Goal: Communication & Community: Answer question/provide support

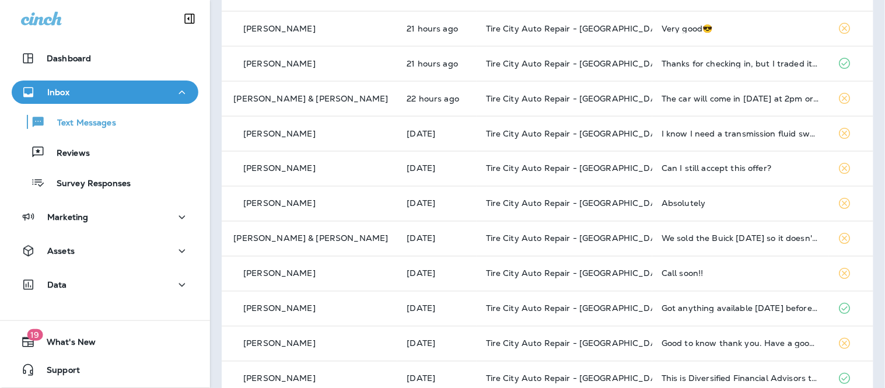
scroll to position [445, 0]
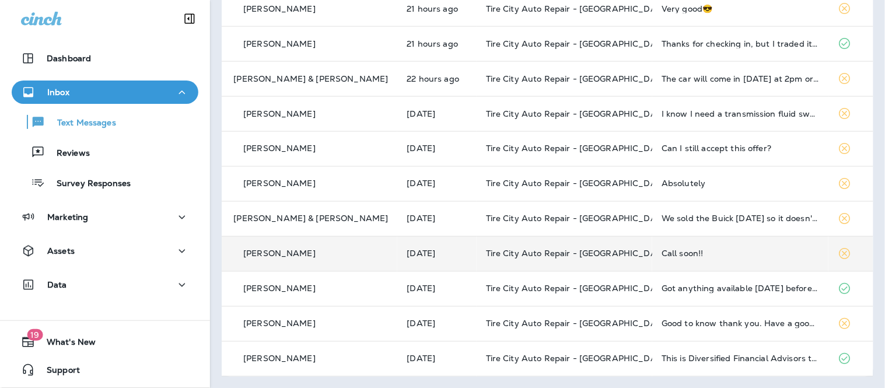
click at [676, 258] on td "Call soon!!" at bounding box center [740, 253] width 176 height 35
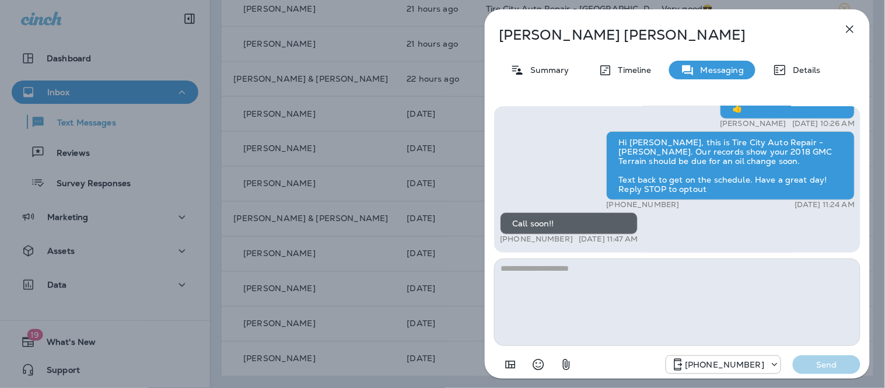
click at [853, 26] on icon "button" at bounding box center [850, 30] width 8 height 8
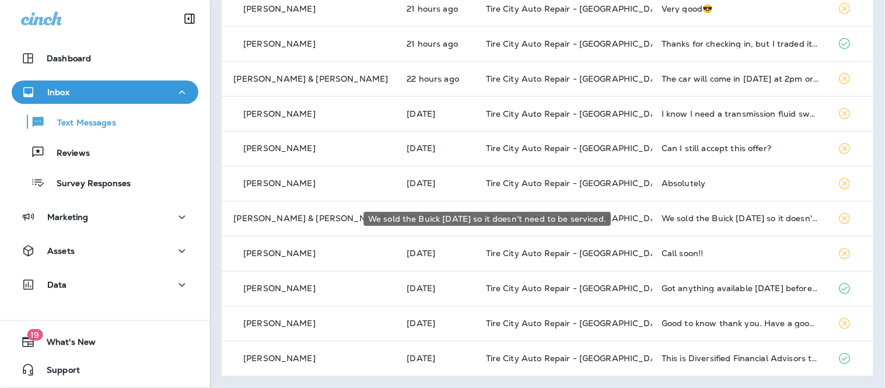
click at [738, 220] on div "We sold the Buick [DATE] so it doesn't need to be serviced." at bounding box center [739, 218] width 157 height 9
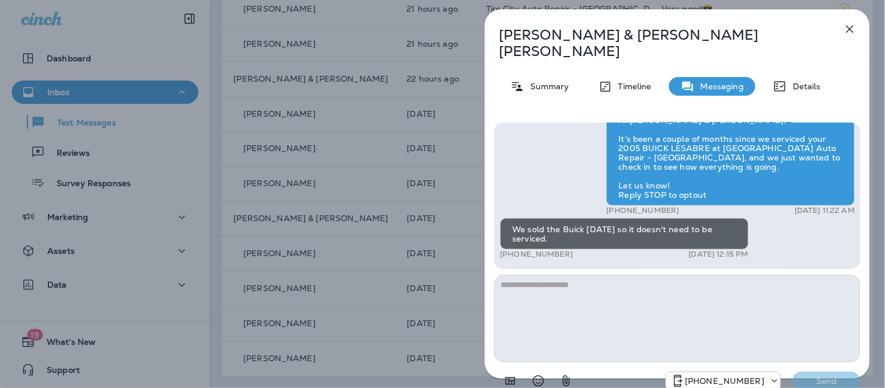
click at [637, 308] on textarea at bounding box center [677, 318] width 366 height 87
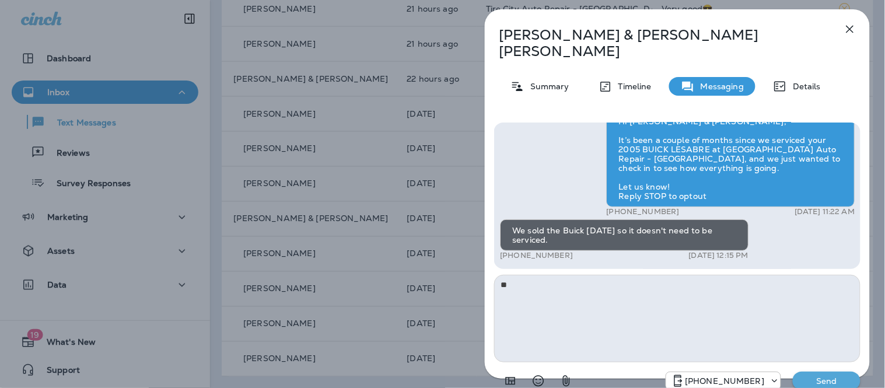
type textarea "*"
type textarea "**********"
click at [827, 376] on div "[PHONE_NUMBER] Send" at bounding box center [677, 377] width 366 height 30
click at [846, 376] on p "Send" at bounding box center [826, 381] width 49 height 10
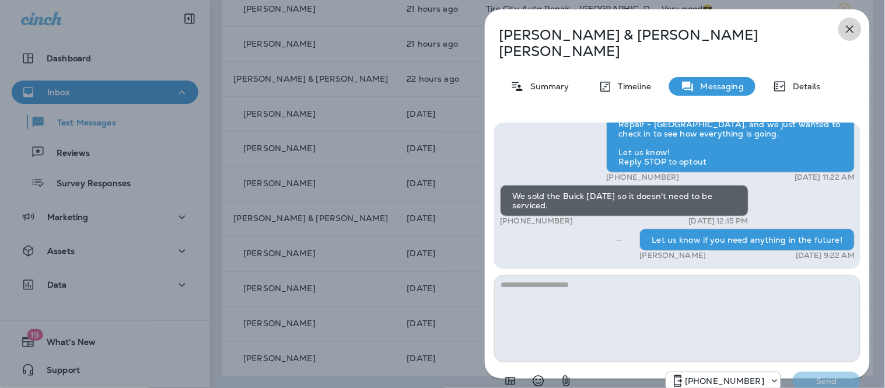
click at [846, 27] on icon "button" at bounding box center [850, 29] width 14 height 14
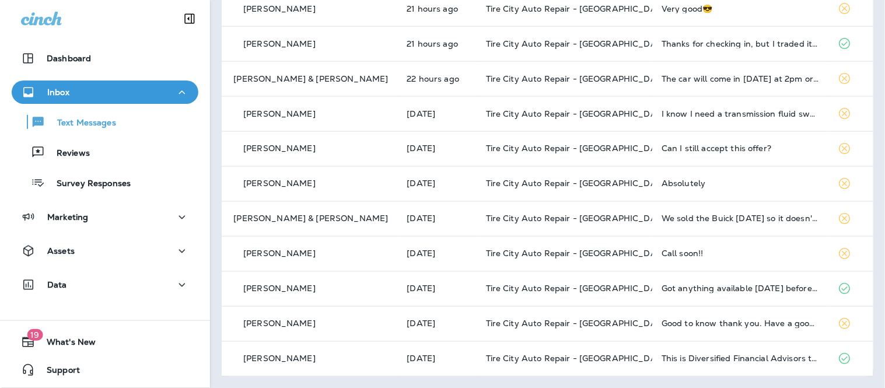
click at [725, 188] on div "Absolutely" at bounding box center [739, 183] width 157 height 9
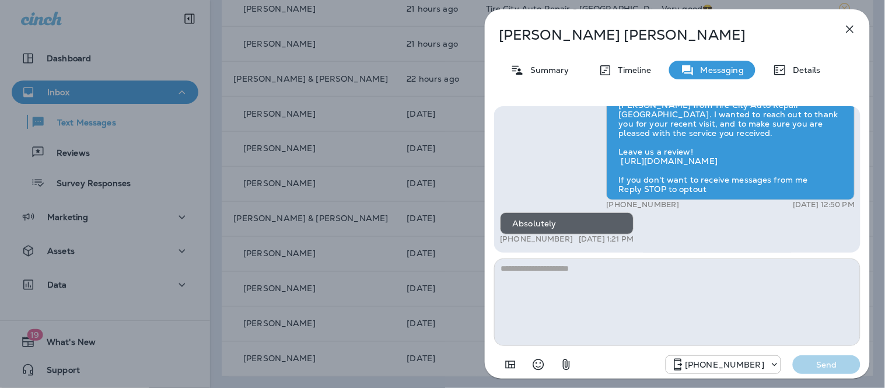
click at [661, 269] on textarea at bounding box center [677, 301] width 366 height 87
type textarea "**********"
click at [818, 368] on p "Send" at bounding box center [826, 364] width 49 height 10
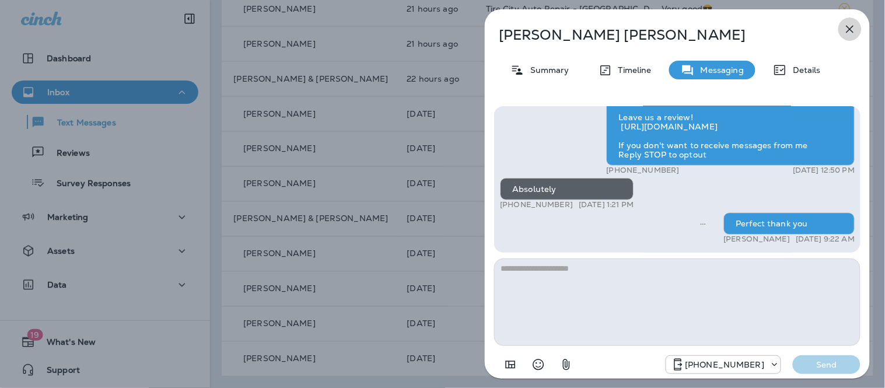
click at [845, 28] on icon "button" at bounding box center [850, 29] width 14 height 14
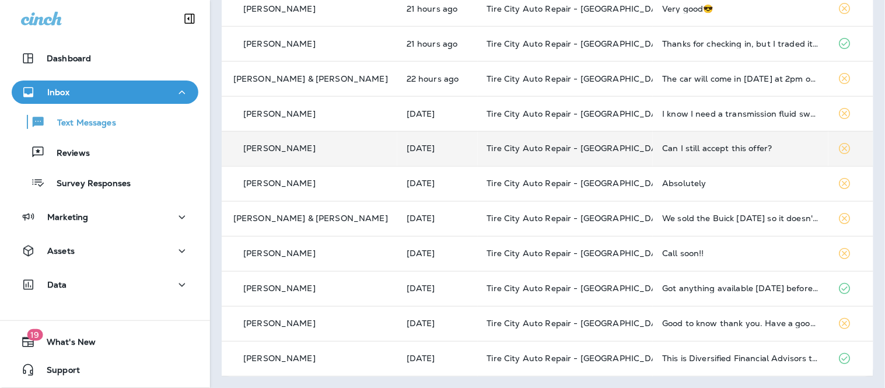
click at [760, 149] on div "Can I still accept this offer?" at bounding box center [740, 148] width 157 height 9
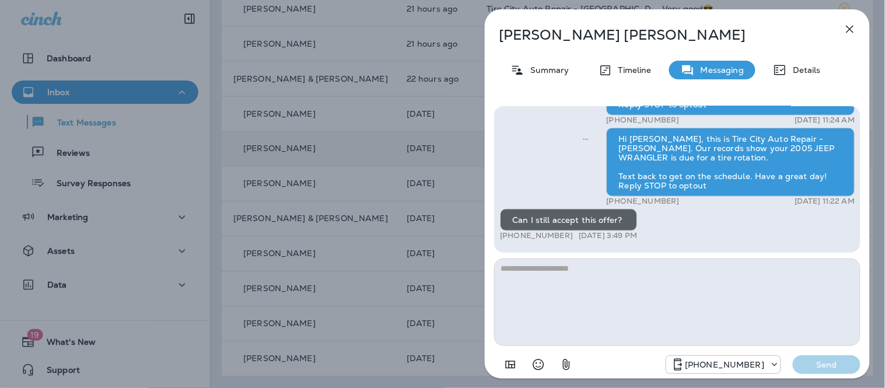
click at [701, 286] on textarea at bounding box center [677, 301] width 366 height 87
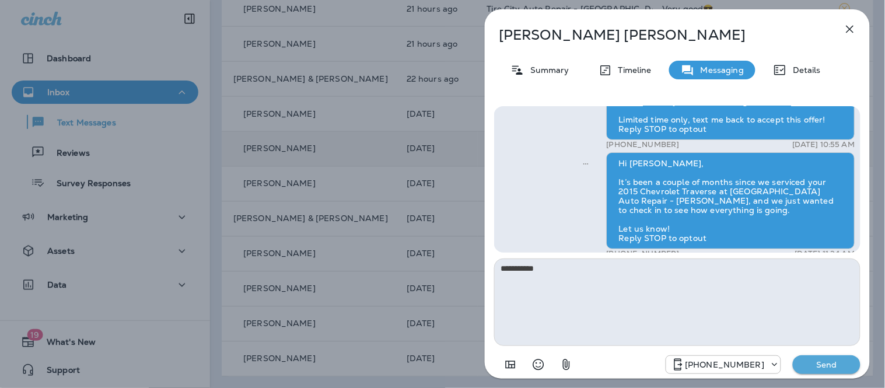
scroll to position [-171, 0]
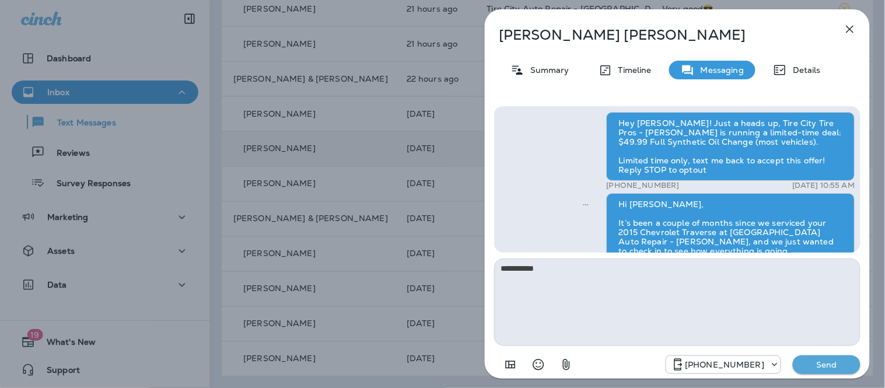
click at [666, 282] on textarea "**********" at bounding box center [677, 301] width 366 height 87
type textarea "**********"
click at [475, 184] on div "**********" at bounding box center [676, 194] width 415 height 388
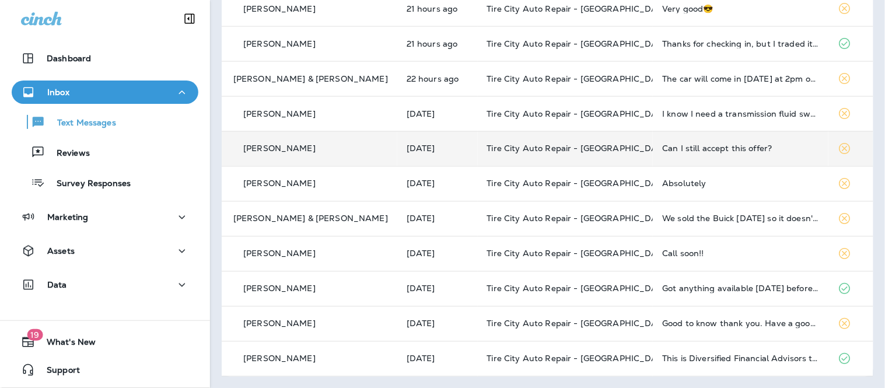
click at [609, 145] on td "Tire City Auto Repair - [GEOGRAPHIC_DATA]" at bounding box center [566, 148] width 176 height 35
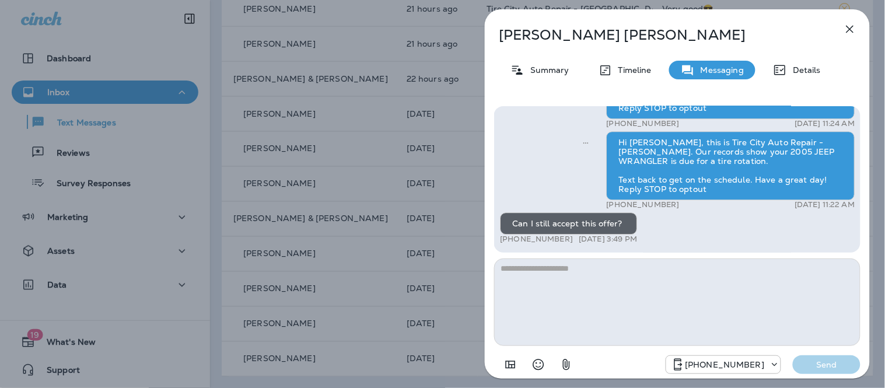
click at [636, 280] on textarea at bounding box center [677, 301] width 366 height 87
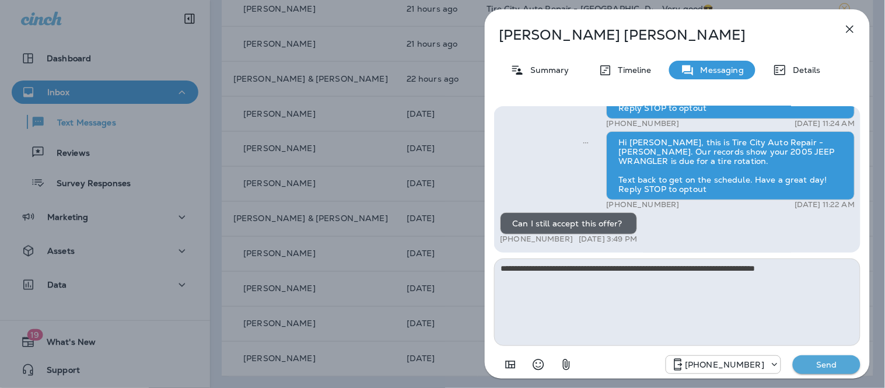
type textarea "**********"
click at [819, 360] on p "Send" at bounding box center [826, 364] width 49 height 10
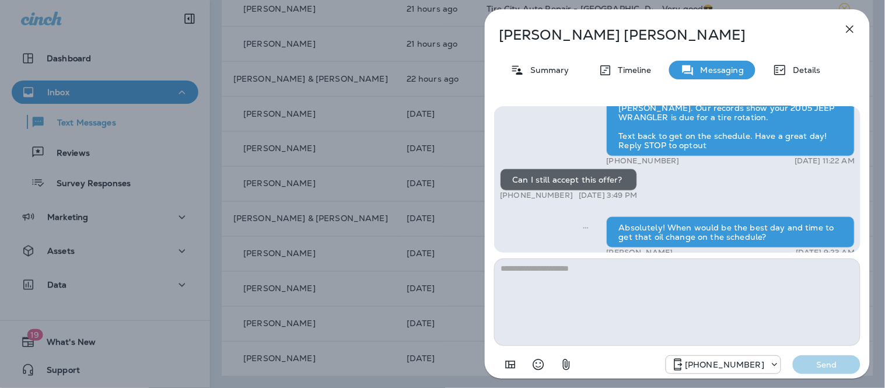
click at [852, 30] on icon "button" at bounding box center [850, 29] width 14 height 14
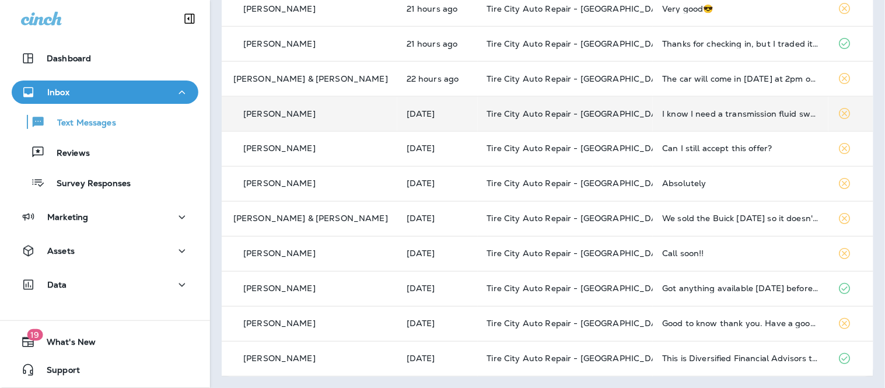
click at [741, 121] on td "I know I need a transmission fluid swap and I have something causing a slow lea…" at bounding box center [740, 113] width 176 height 35
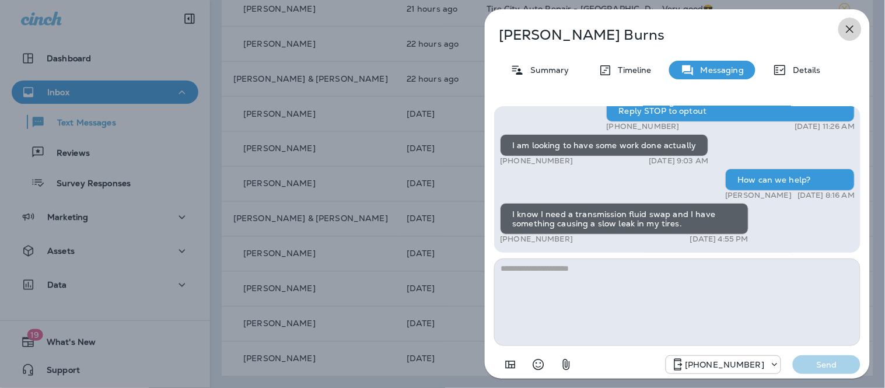
click at [854, 26] on icon "button" at bounding box center [850, 29] width 14 height 14
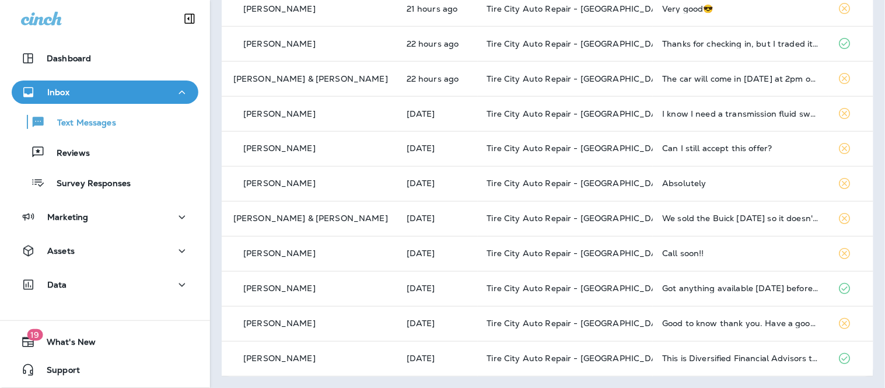
click at [662, 111] on div "I know I need a transmission fluid swap and I have something causing a slow lea…" at bounding box center [740, 113] width 157 height 9
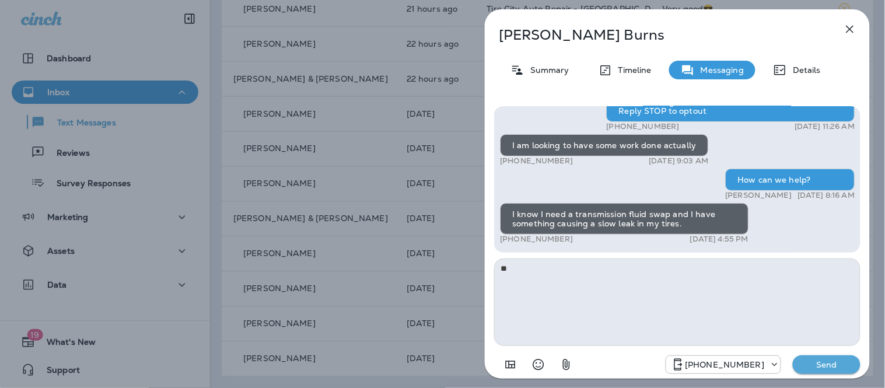
type textarea "*"
type textarea "**********"
click at [813, 365] on p "Send" at bounding box center [826, 364] width 49 height 10
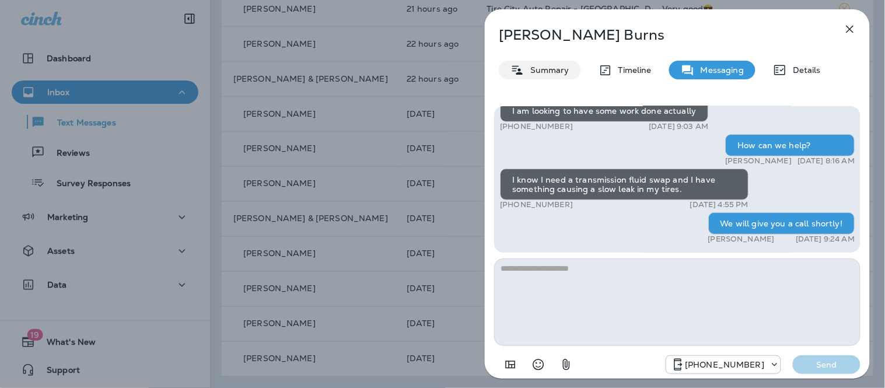
click at [535, 74] on p "Summary" at bounding box center [546, 69] width 45 height 9
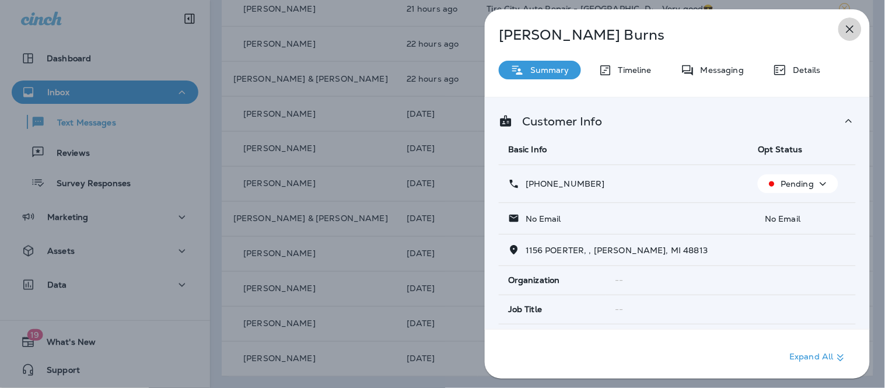
click at [843, 36] on button "button" at bounding box center [849, 28] width 23 height 23
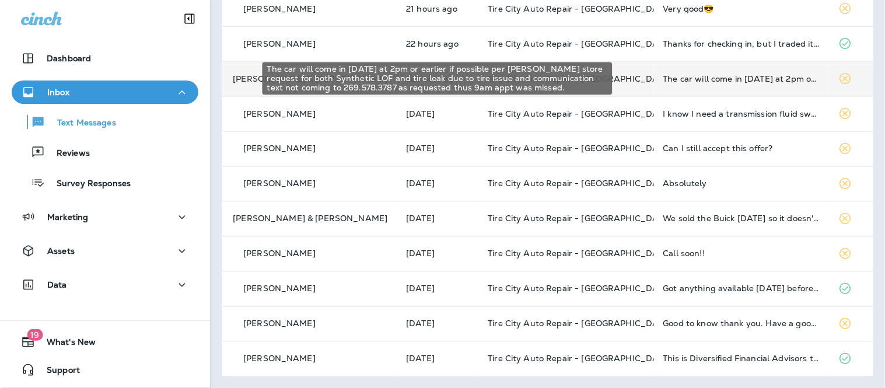
click at [684, 83] on div "The car will come in [DATE] at 2pm or earlier if possible per [PERSON_NAME] sto…" at bounding box center [741, 78] width 156 height 9
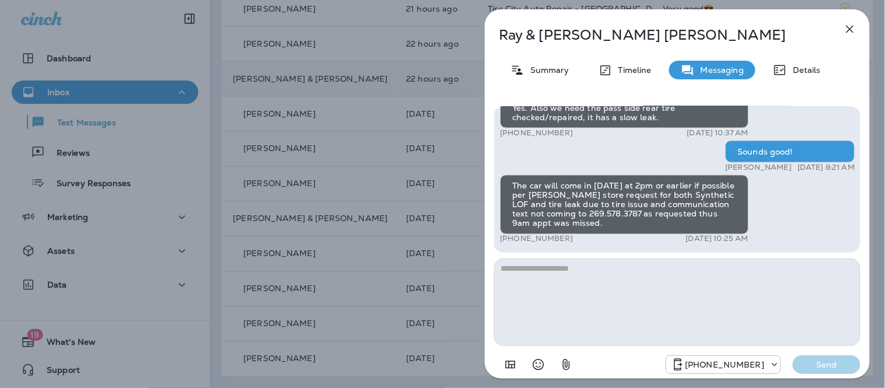
click at [852, 28] on icon "button" at bounding box center [850, 29] width 14 height 14
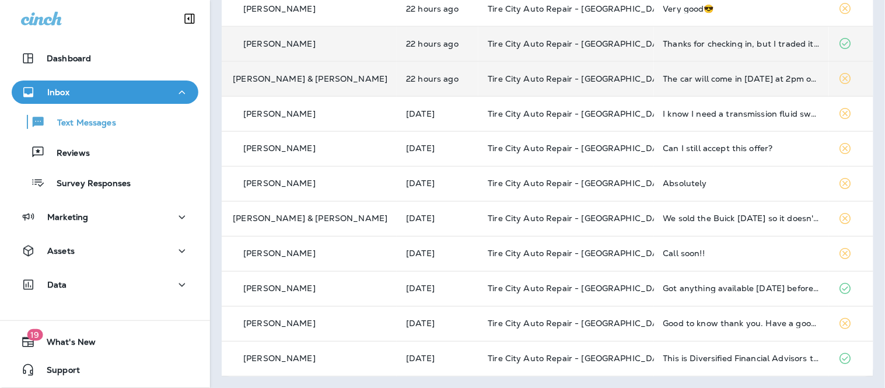
click at [673, 55] on td "Thanks for checking in, but I traded it in last month and got a different vehic…" at bounding box center [741, 43] width 175 height 35
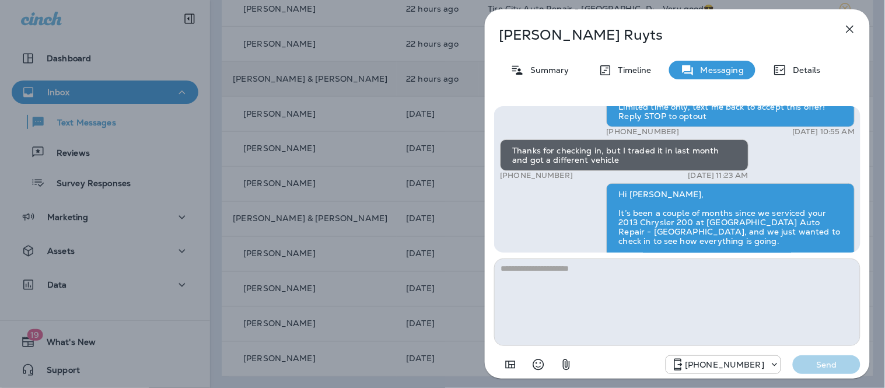
scroll to position [1, 0]
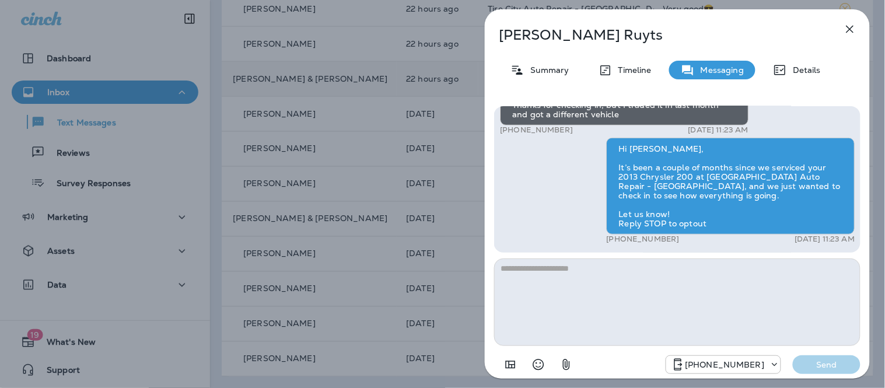
click at [655, 304] on textarea at bounding box center [677, 301] width 366 height 87
type textarea "**********"
click at [819, 358] on button "Send" at bounding box center [826, 364] width 68 height 19
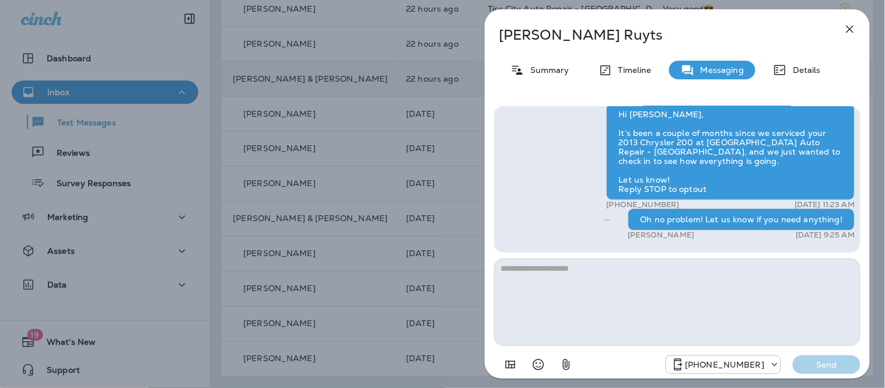
click at [850, 31] on icon "button" at bounding box center [850, 29] width 14 height 14
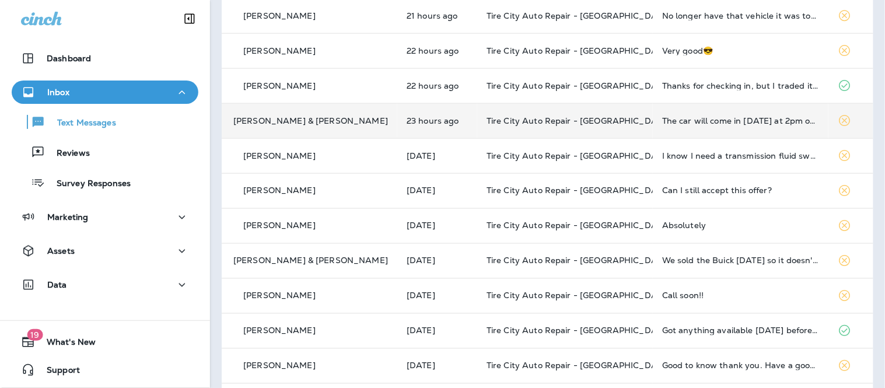
scroll to position [381, 0]
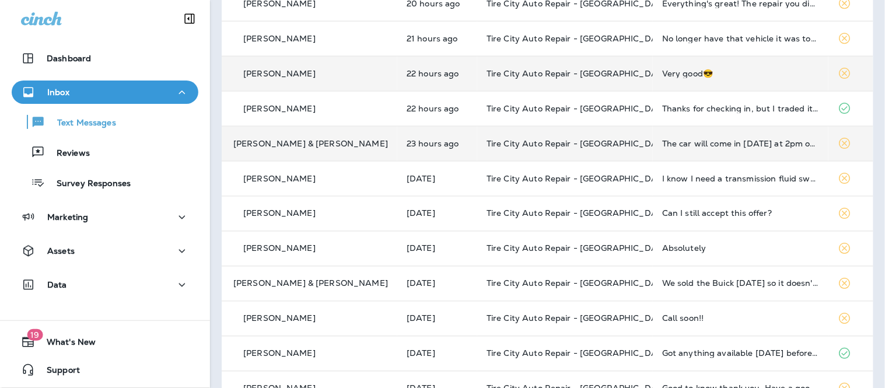
click at [708, 79] on td "Very good😎" at bounding box center [740, 73] width 176 height 35
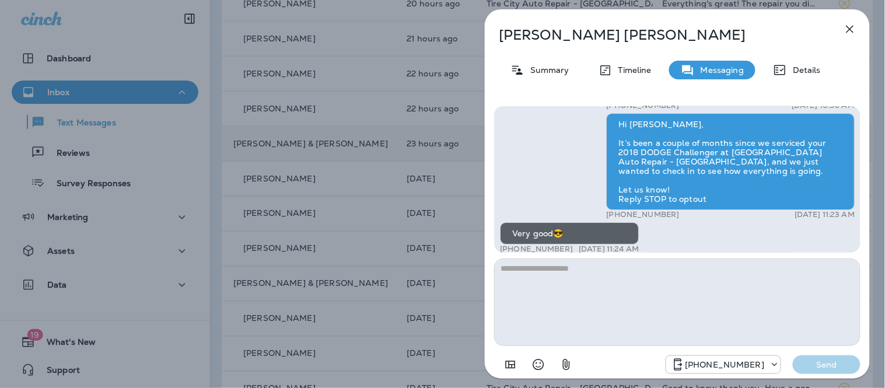
click at [601, 296] on textarea at bounding box center [677, 301] width 366 height 87
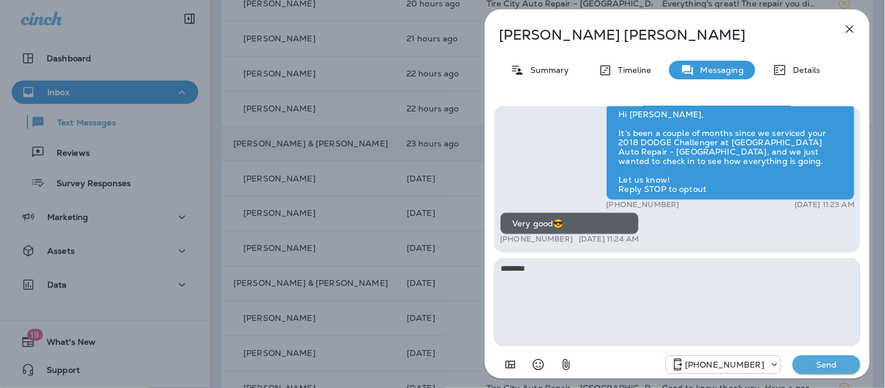
type textarea "********"
click at [820, 369] on p "Send" at bounding box center [826, 364] width 49 height 10
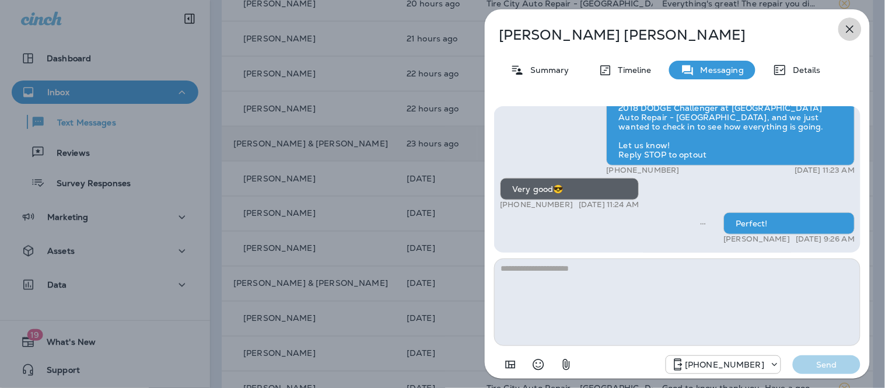
click at [852, 30] on icon "button" at bounding box center [850, 29] width 14 height 14
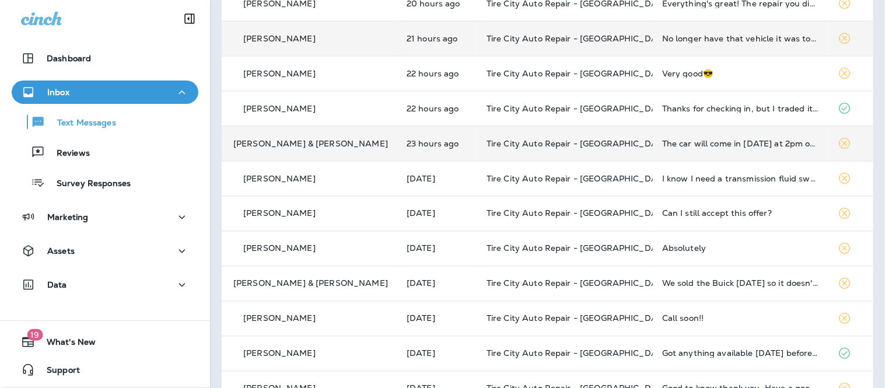
click at [703, 48] on td "No longer have that vehicle it was totalled so you can take me off your list fo…" at bounding box center [740, 38] width 176 height 35
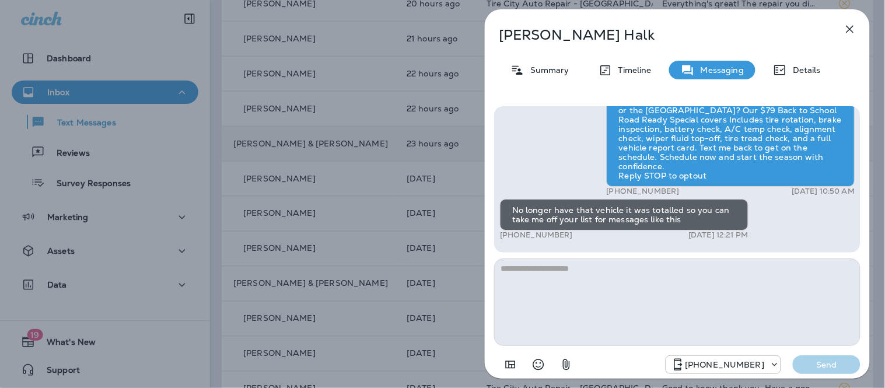
click at [625, 323] on textarea at bounding box center [677, 301] width 366 height 87
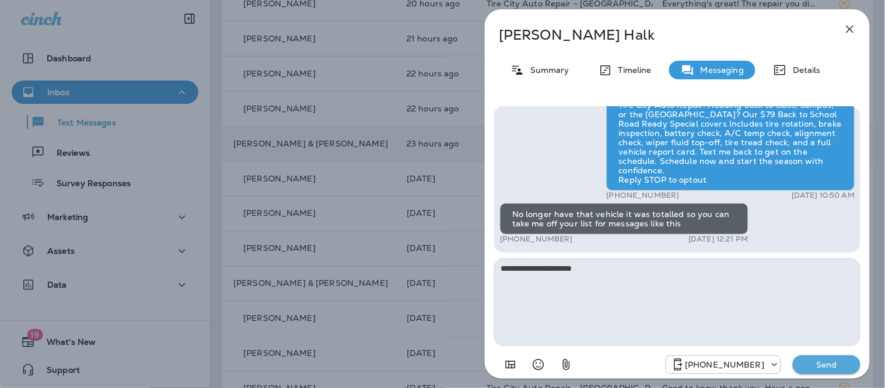
type textarea "**********"
click at [840, 359] on p "Send" at bounding box center [826, 364] width 49 height 10
click at [556, 65] on p "Summary" at bounding box center [546, 69] width 45 height 9
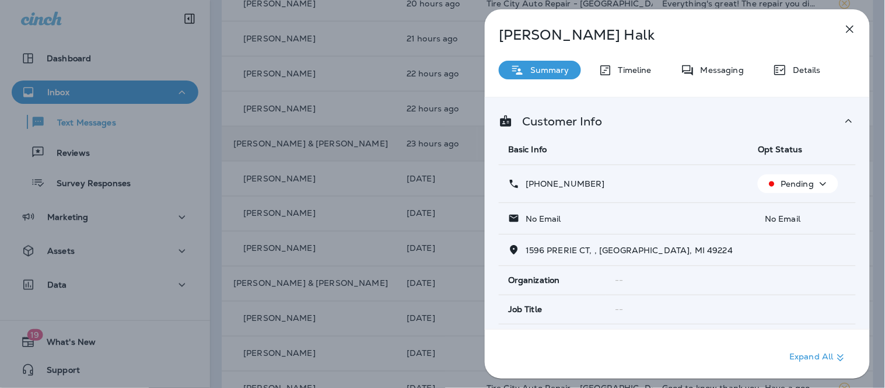
click at [782, 187] on p "Pending" at bounding box center [796, 183] width 33 height 9
click at [791, 208] on p "Opt out" at bounding box center [790, 211] width 31 height 9
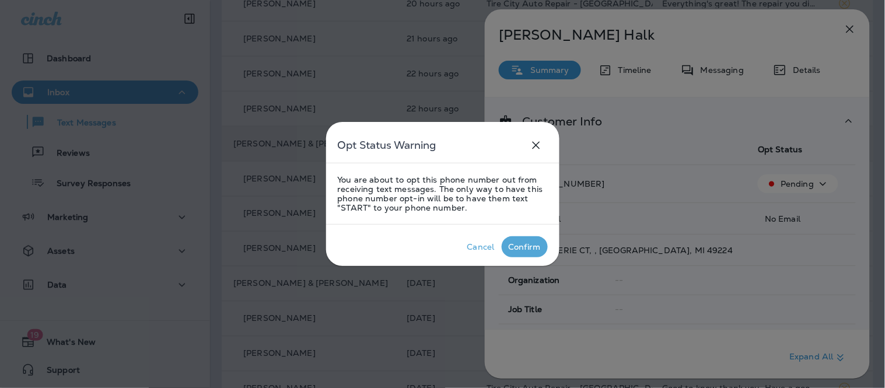
click at [520, 252] on p "Confirm" at bounding box center [524, 247] width 37 height 14
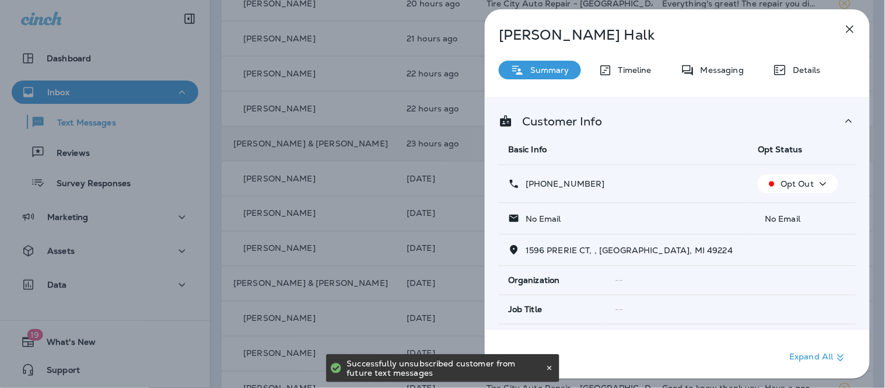
click at [858, 32] on button "button" at bounding box center [849, 28] width 23 height 23
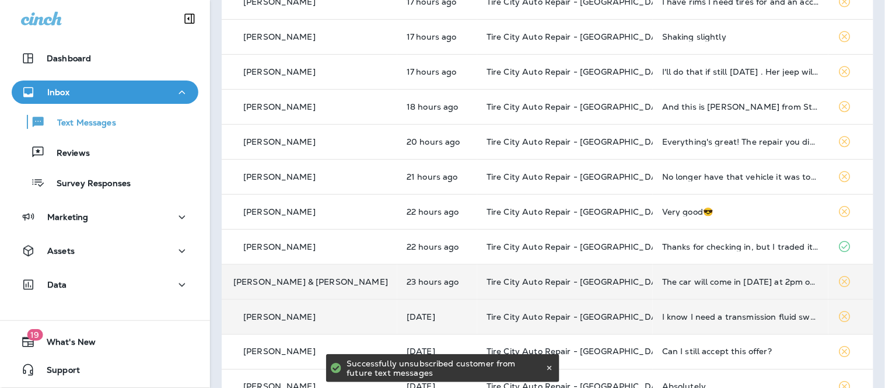
scroll to position [187, 0]
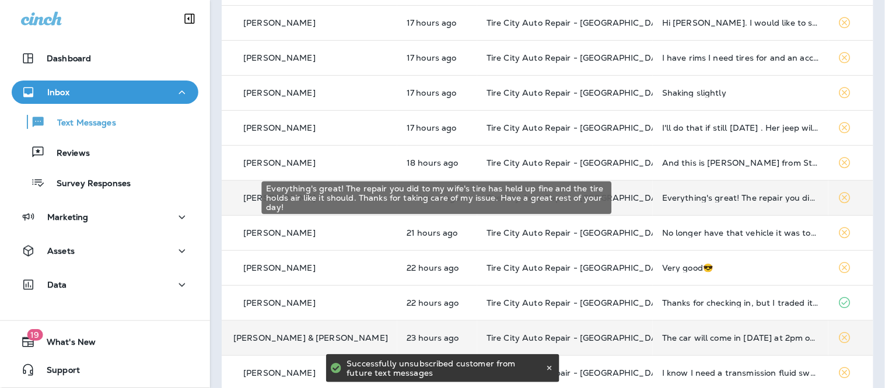
click at [662, 198] on div "Everything's great! The repair you did to my wife's tire has held up fine and t…" at bounding box center [740, 197] width 157 height 9
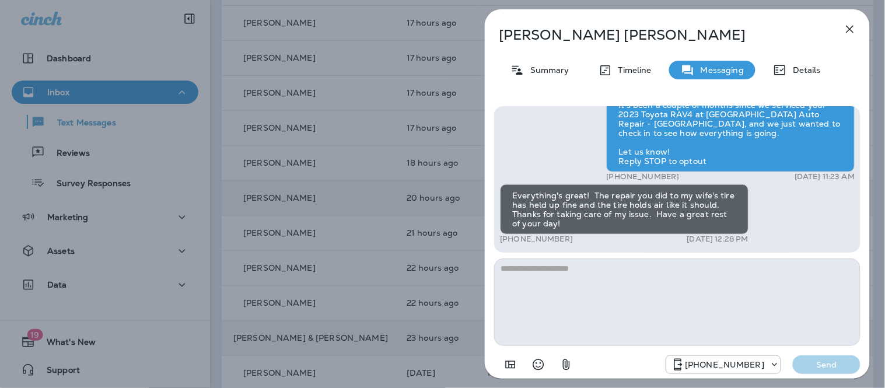
click at [602, 267] on textarea at bounding box center [677, 301] width 366 height 87
type textarea "*"
type textarea "**********"
click at [820, 369] on p "Send" at bounding box center [826, 364] width 49 height 10
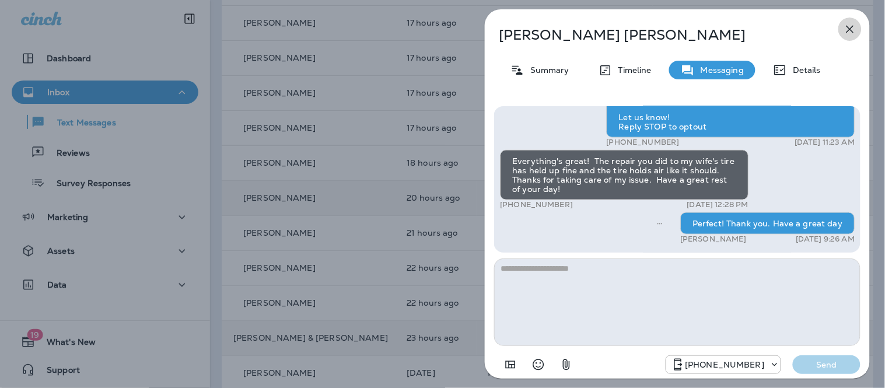
click at [845, 31] on icon "button" at bounding box center [850, 29] width 14 height 14
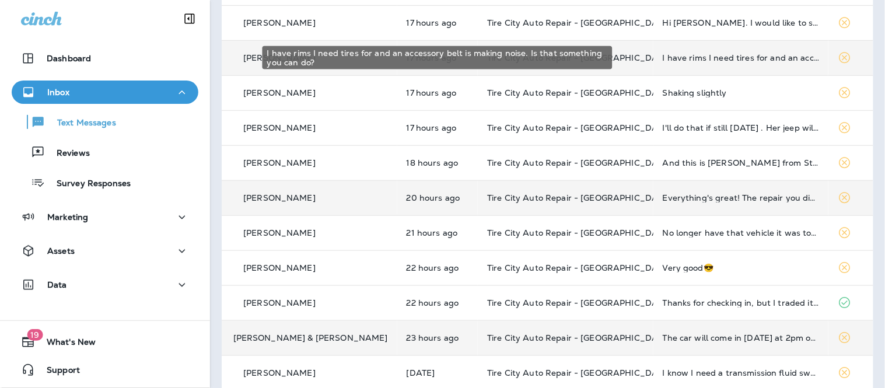
click at [707, 61] on div "I have rims I need tires for and an accessory belt is making noise. Is that som…" at bounding box center [740, 57] width 157 height 9
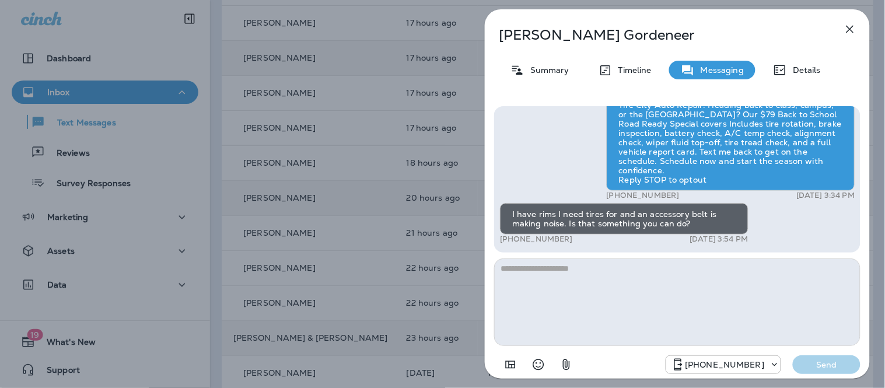
click at [336, 121] on div "[PERSON_NAME] Summary Timeline Messaging Details Hey [PERSON_NAME]! Just a head…" at bounding box center [442, 194] width 885 height 388
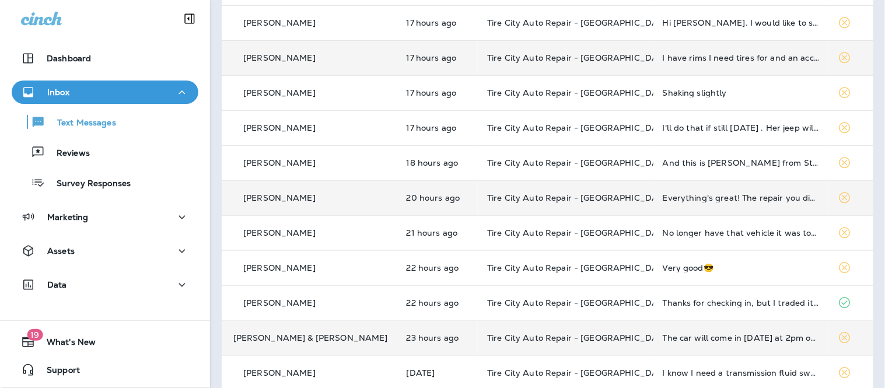
click at [597, 50] on td "Tire City Auto Repair - [GEOGRAPHIC_DATA]" at bounding box center [566, 57] width 176 height 35
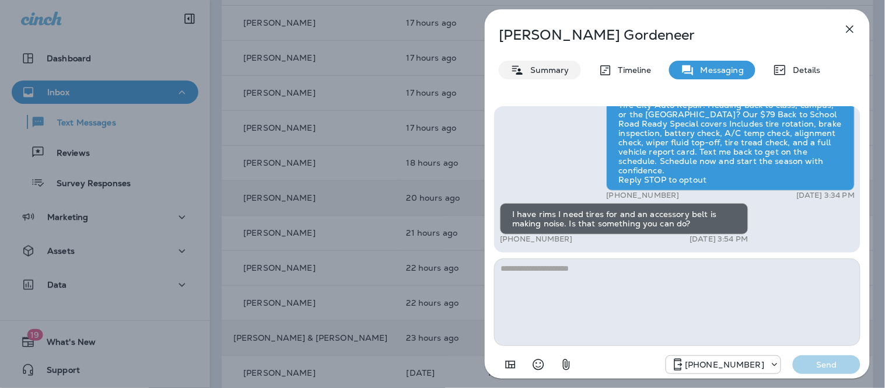
click at [567, 76] on div "Summary" at bounding box center [540, 70] width 82 height 19
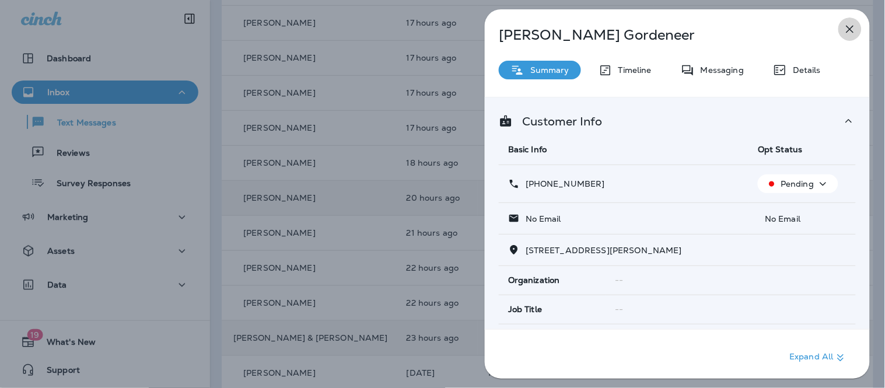
click at [850, 30] on icon "button" at bounding box center [850, 29] width 14 height 14
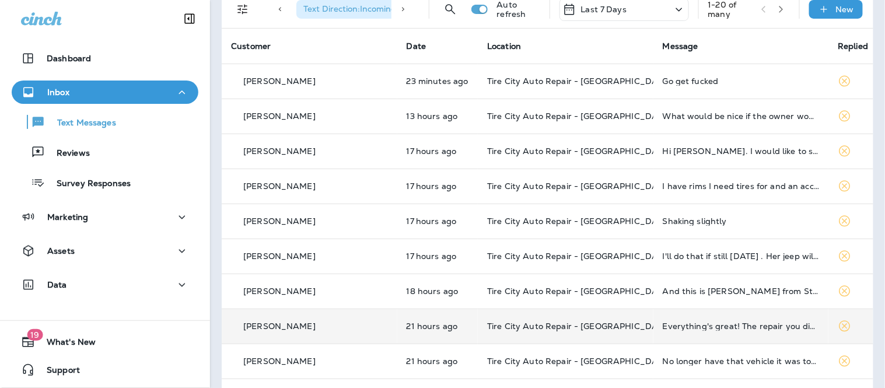
scroll to position [57, 0]
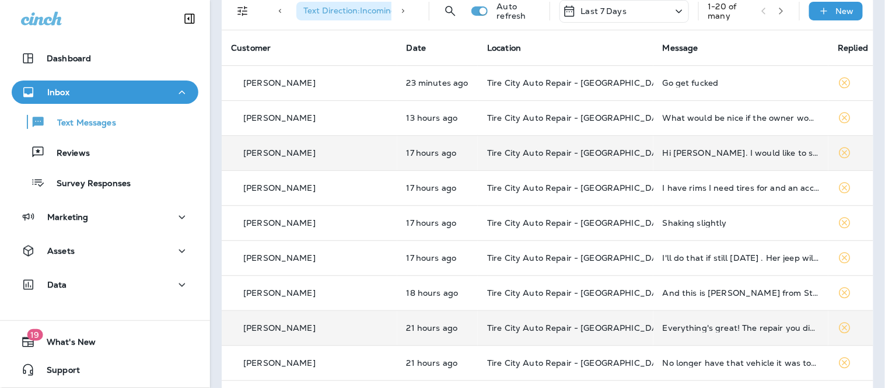
click at [714, 164] on td "Hi [PERSON_NAME]. I would like to schedule this road ready special but I would …" at bounding box center [741, 152] width 176 height 35
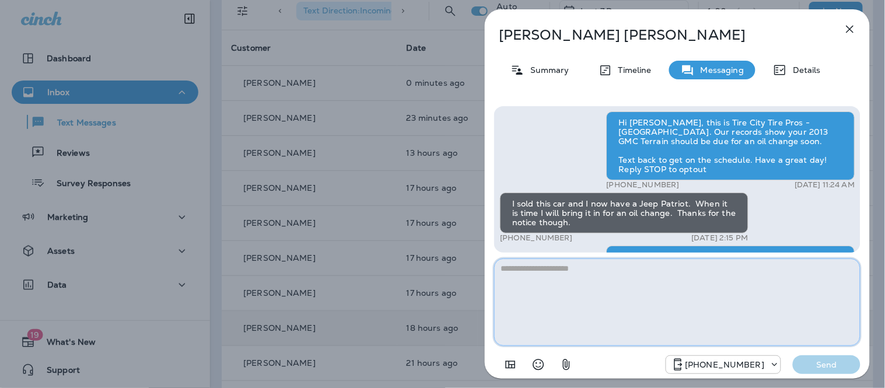
scroll to position [-578, 0]
